Goal: Transaction & Acquisition: Download file/media

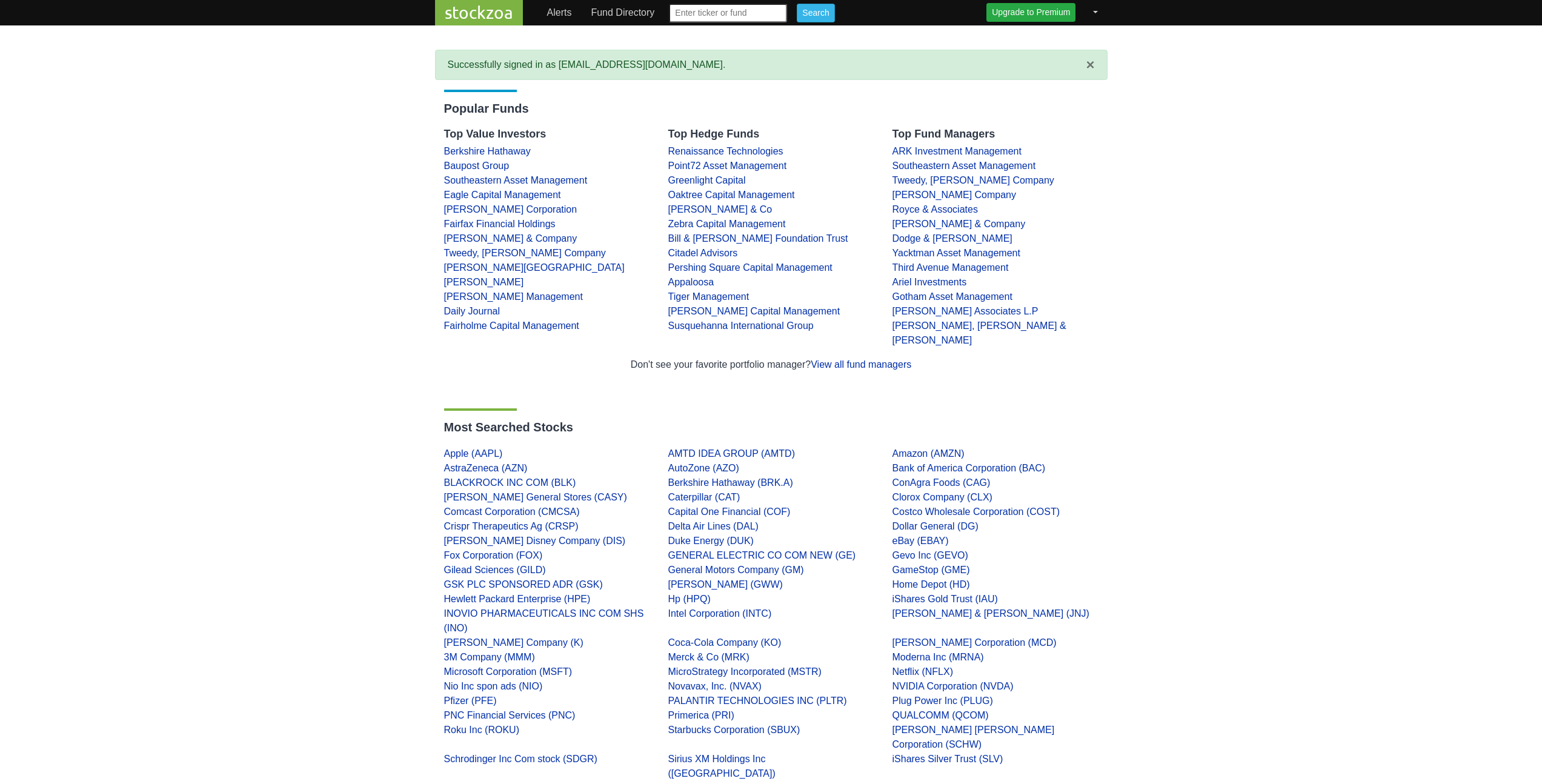
click at [1254, 322] on body "stockzoa Alerts Fund Directory 1-9 A B C D E F G H I J K L M N O P Q R S T U V …" at bounding box center [771, 592] width 1542 height 1184
click at [1089, 13] on link at bounding box center [1094, 13] width 17 height 24
click at [1074, 42] on link "Download CUSIP database" at bounding box center [1033, 41] width 147 height 19
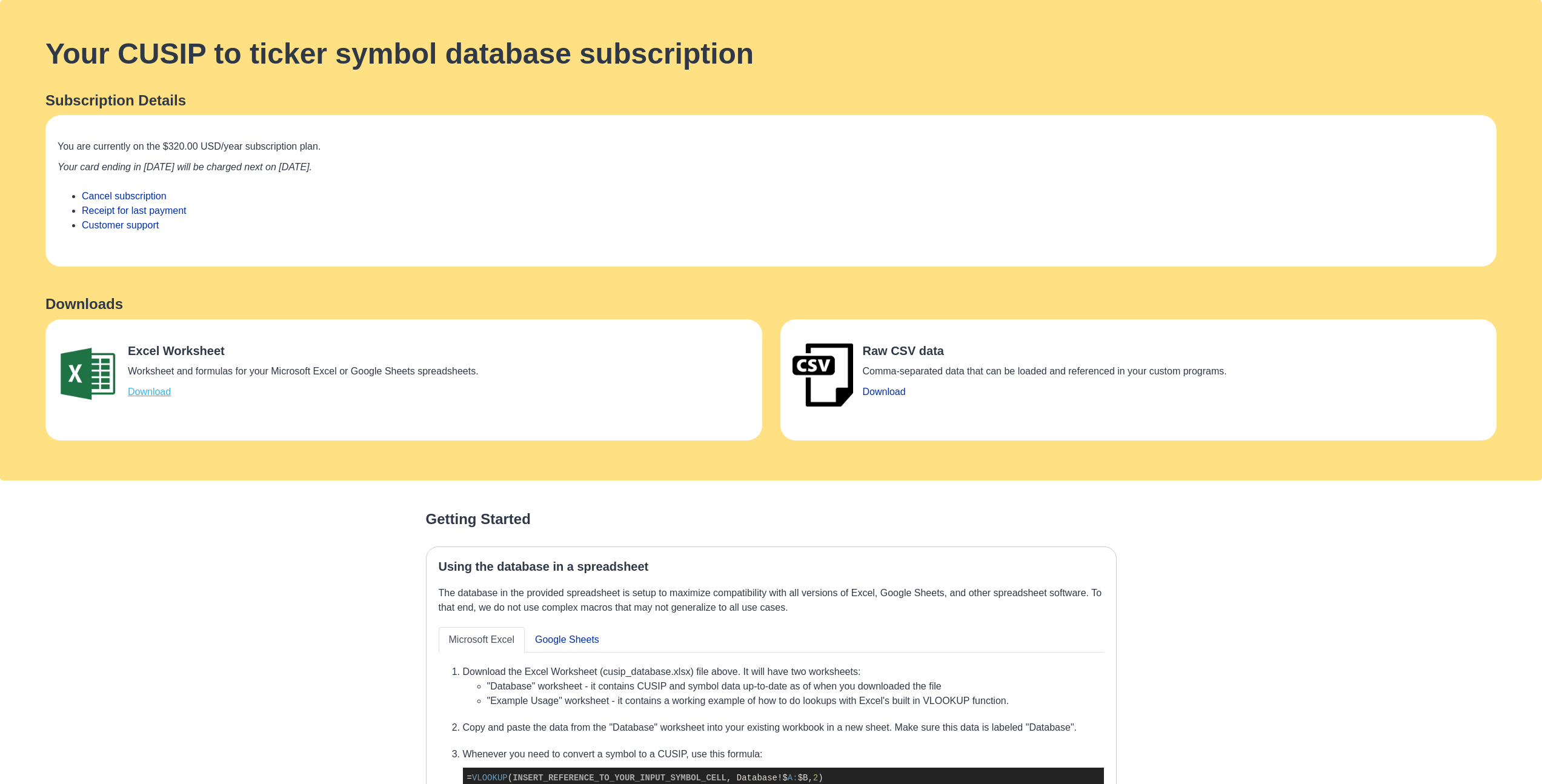
click at [155, 389] on link "Download" at bounding box center [149, 391] width 43 height 10
